Goal: Task Accomplishment & Management: Manage account settings

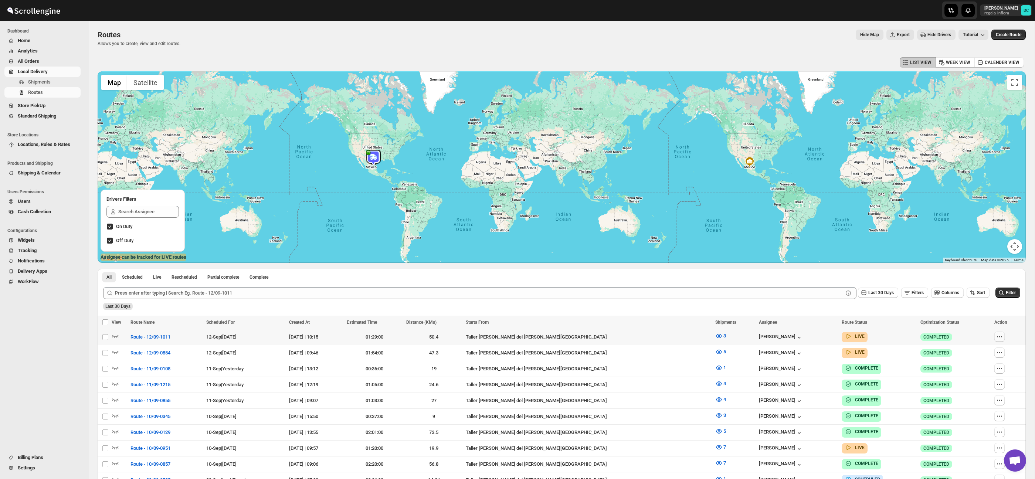
click at [997, 338] on icon "button" at bounding box center [999, 336] width 7 height 7
click at [980, 392] on span "Edit" at bounding box center [981, 389] width 34 height 7
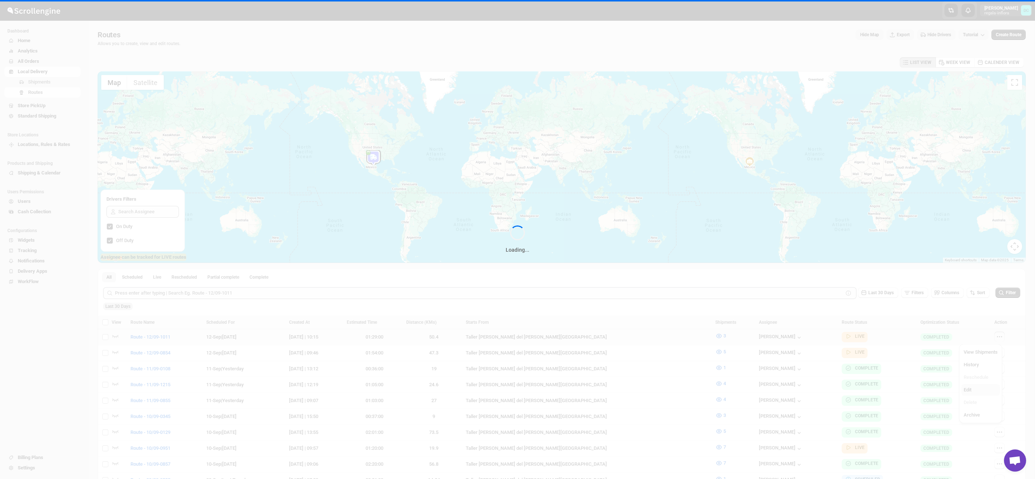
checkbox input "false"
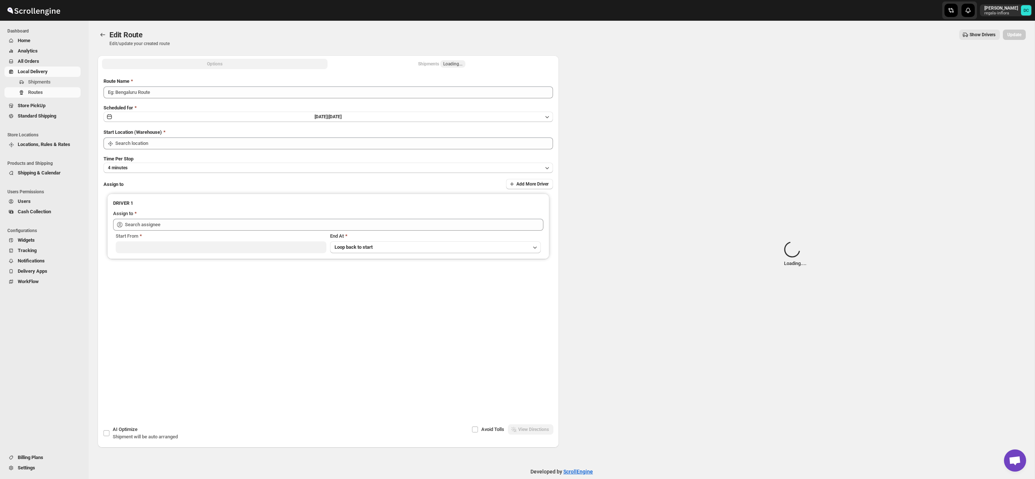
type input "Route - 12/09-1011"
type input "Taller [PERSON_NAME] del [PERSON_NAME][GEOGRAPHIC_DATA]"
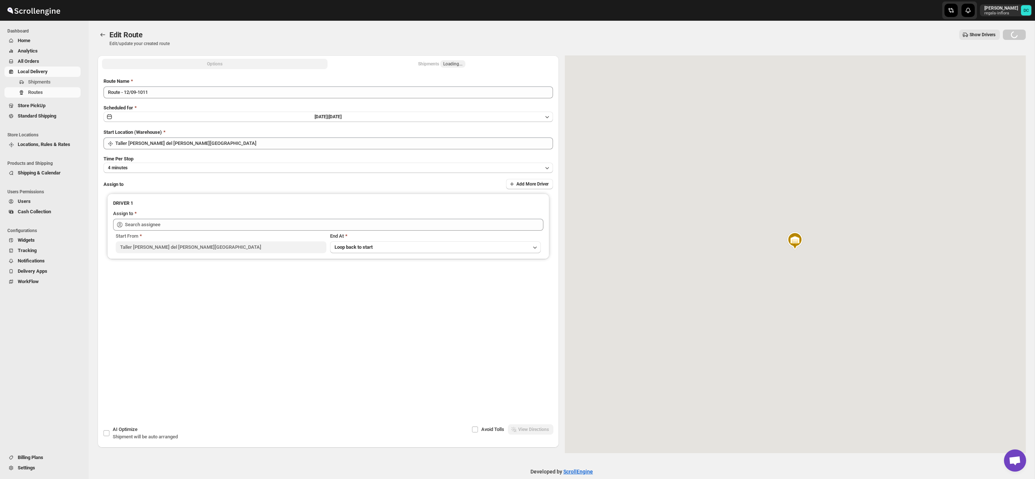
type input "[PERSON_NAME] ([EMAIL_ADDRESS][DOMAIN_NAME])"
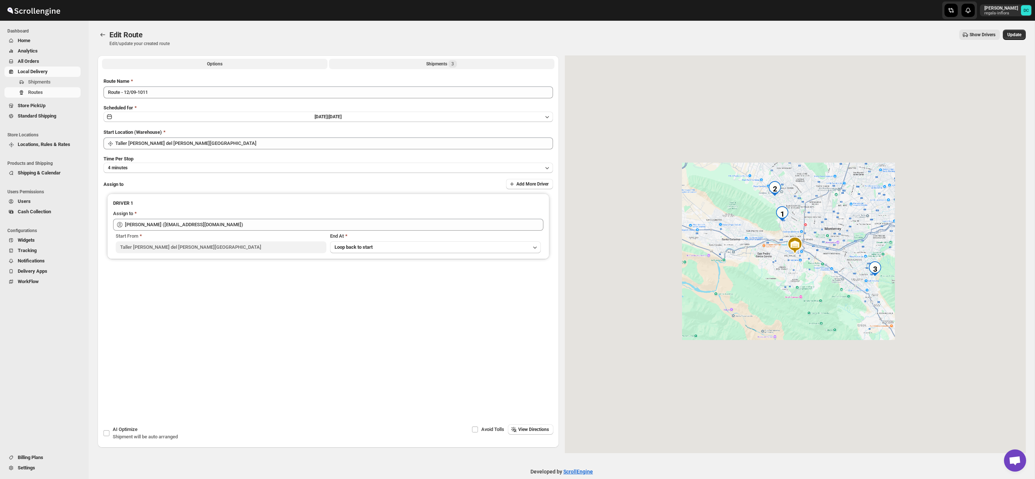
click at [462, 62] on button "Shipments 3" at bounding box center [442, 64] width 226 height 10
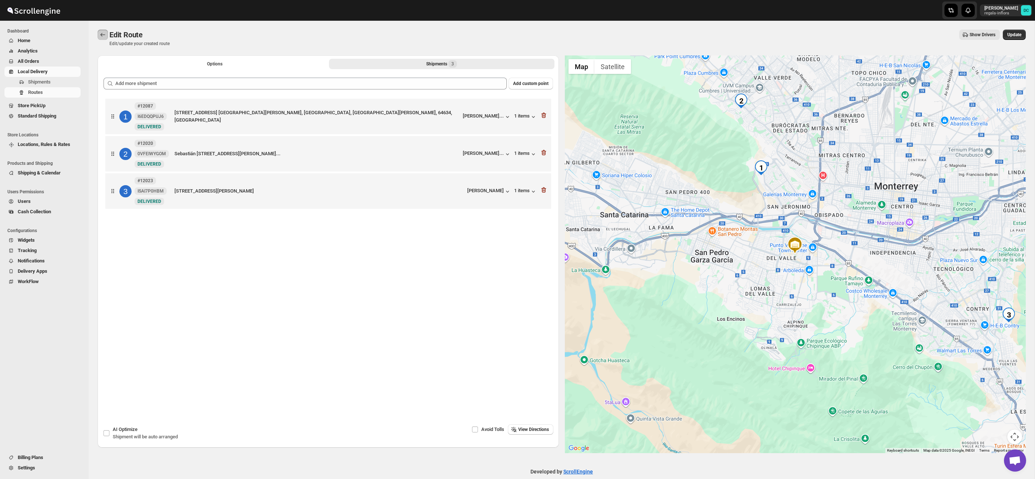
click at [102, 33] on icon "Routes" at bounding box center [102, 34] width 7 height 7
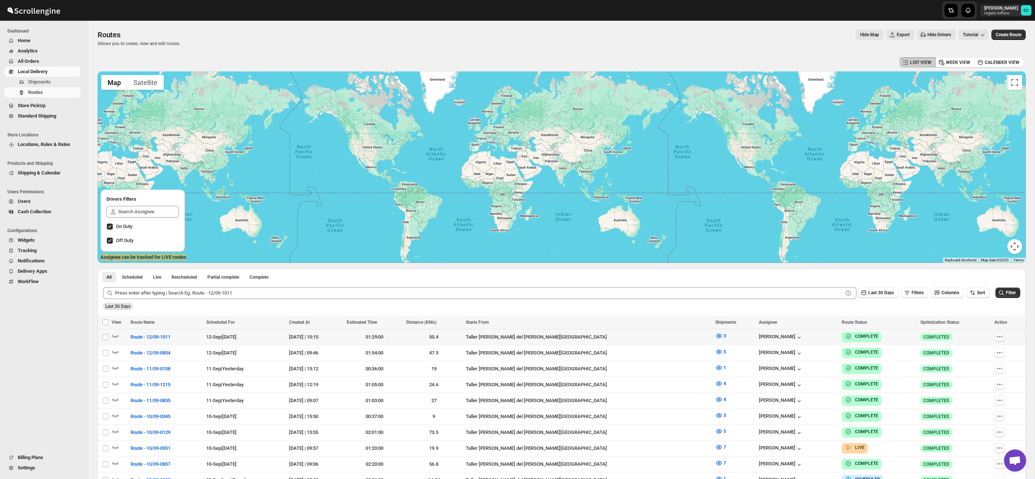
click at [997, 338] on icon "button" at bounding box center [999, 336] width 7 height 7
click at [988, 352] on span "View Shipments" at bounding box center [981, 352] width 34 height 6
checkbox input "false"
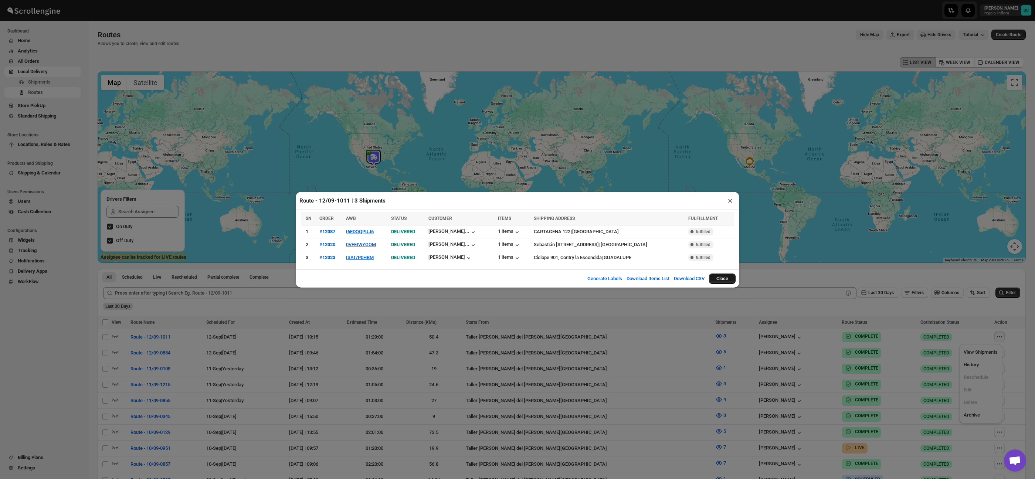
click at [726, 280] on button "Close" at bounding box center [722, 279] width 27 height 10
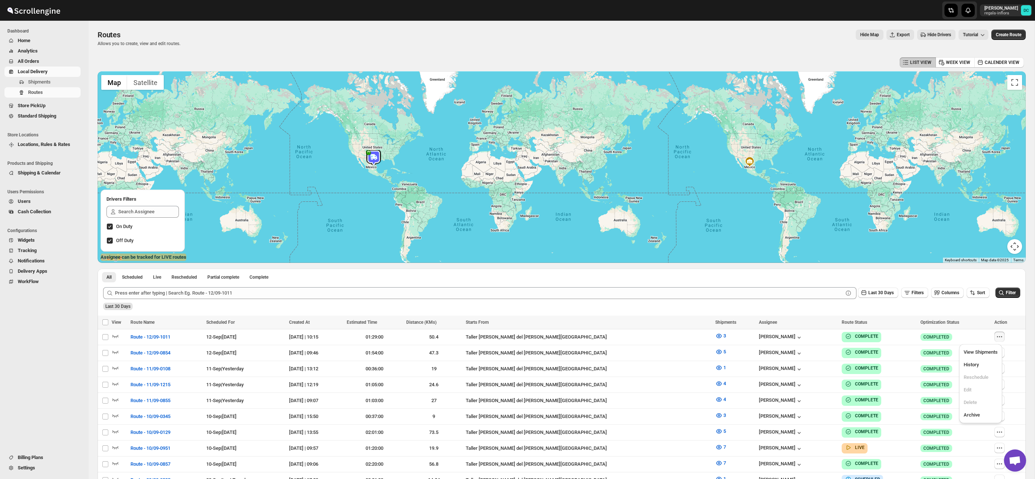
click at [37, 60] on span "All Orders" at bounding box center [28, 61] width 21 height 6
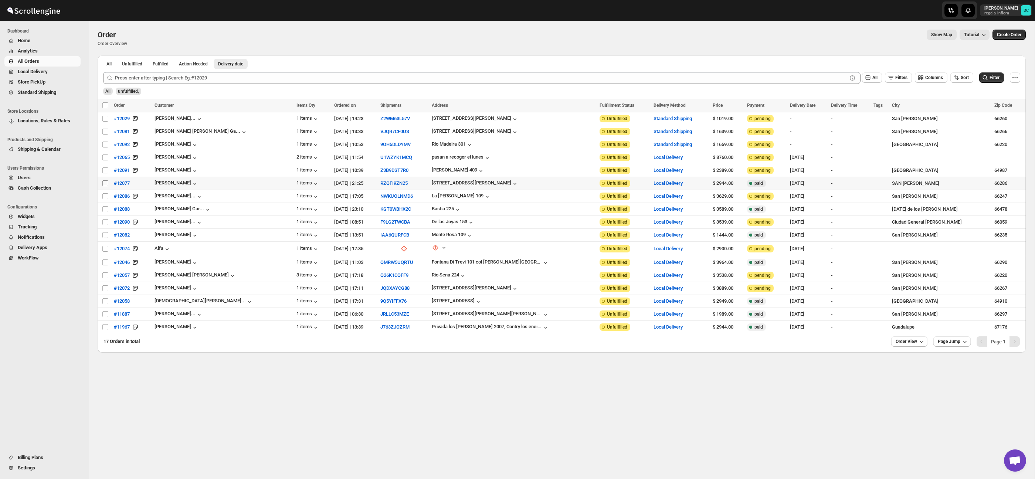
click at [105, 183] on input "Select order" at bounding box center [105, 183] width 6 height 6
checkbox input "true"
click at [106, 195] on input "Select order" at bounding box center [105, 196] width 6 height 6
checkbox input "true"
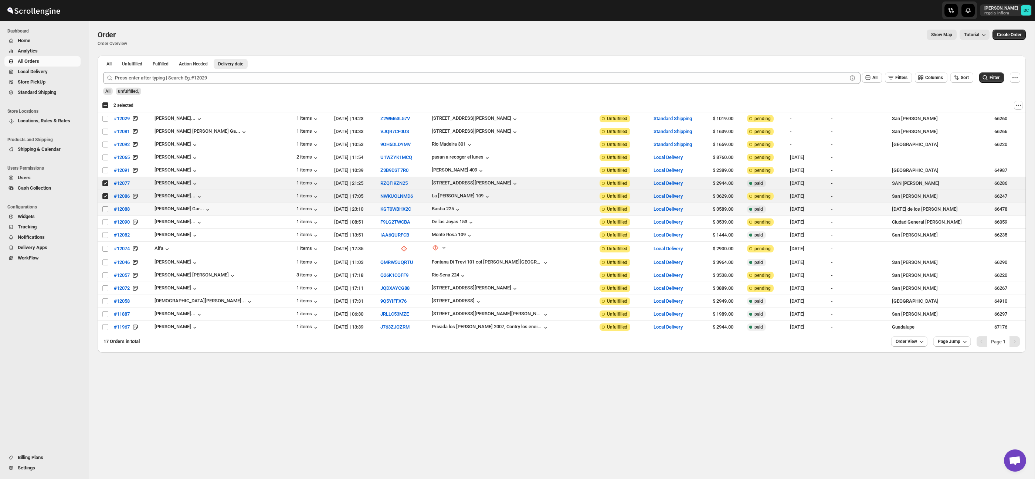
click at [106, 211] on input "Select order" at bounding box center [105, 209] width 6 height 6
checkbox input "true"
click at [107, 223] on input "Select order" at bounding box center [105, 222] width 6 height 6
checkbox input "true"
